Goal: Browse casually: Explore the website without a specific task or goal

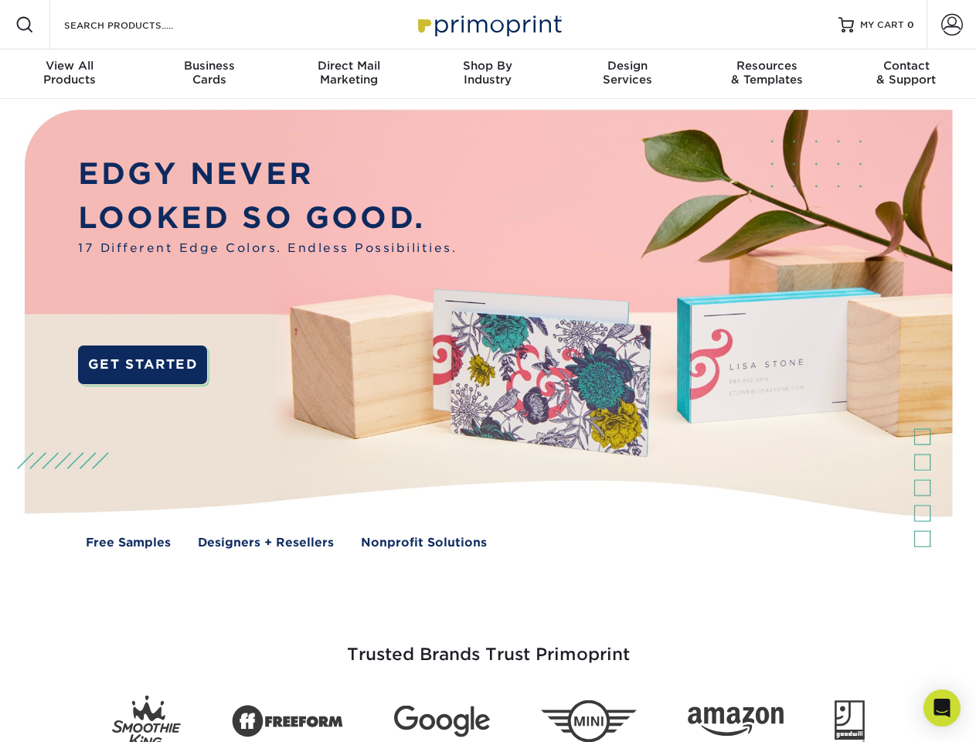
click at [488, 371] on img at bounding box center [488, 340] width 966 height 483
click at [25, 25] on span at bounding box center [24, 24] width 19 height 19
click at [951, 25] on span at bounding box center [952, 25] width 22 height 22
click at [70, 74] on div "View All Products" at bounding box center [69, 73] width 139 height 28
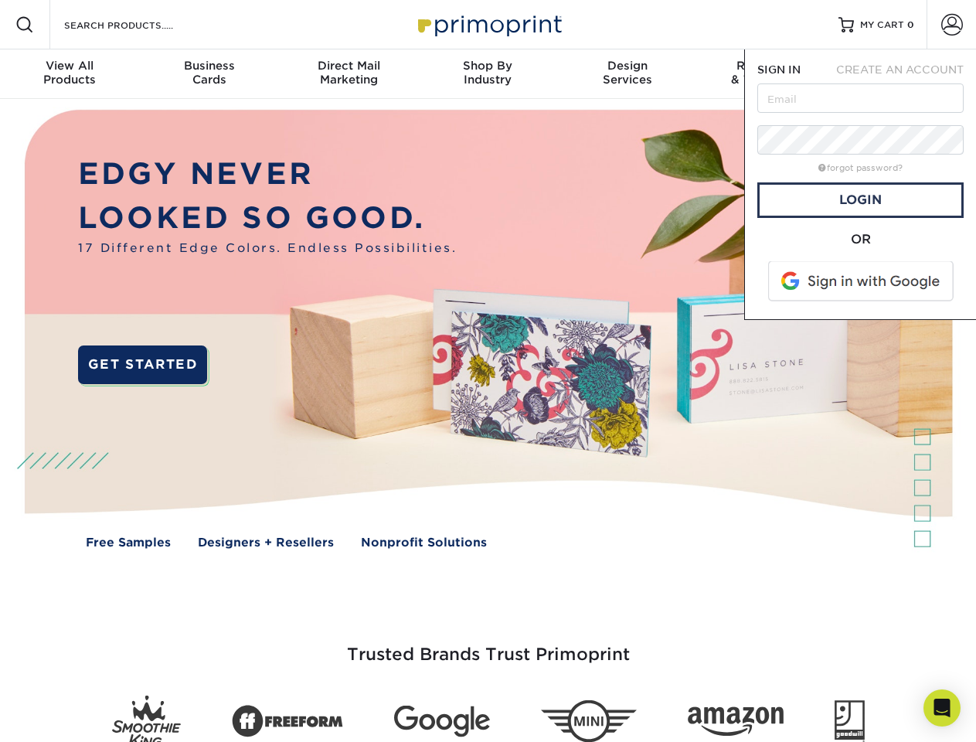
click at [209, 74] on div "Business Cards" at bounding box center [208, 73] width 139 height 28
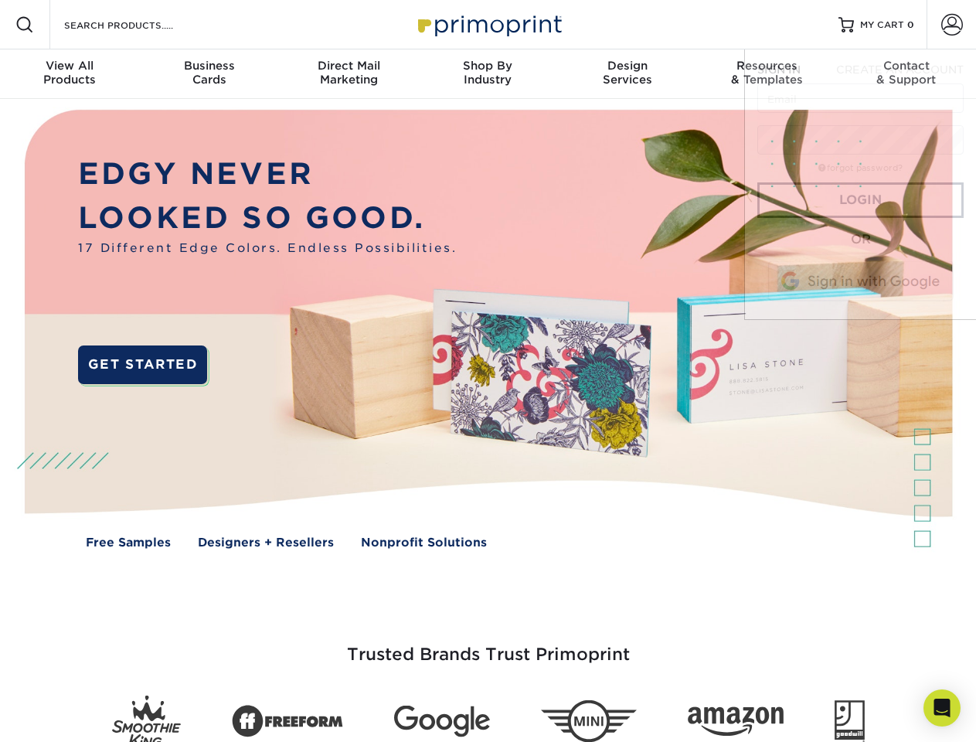
click at [349, 74] on div "Direct Mail Marketing" at bounding box center [348, 73] width 139 height 28
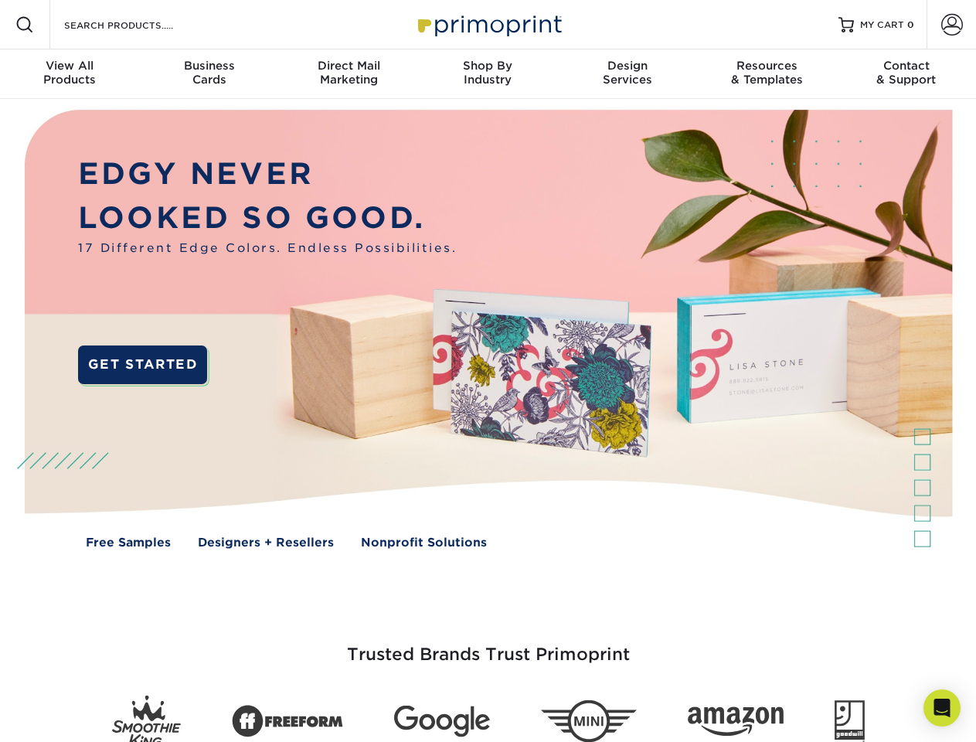
click at [488, 74] on div "Shop By Industry" at bounding box center [487, 73] width 139 height 28
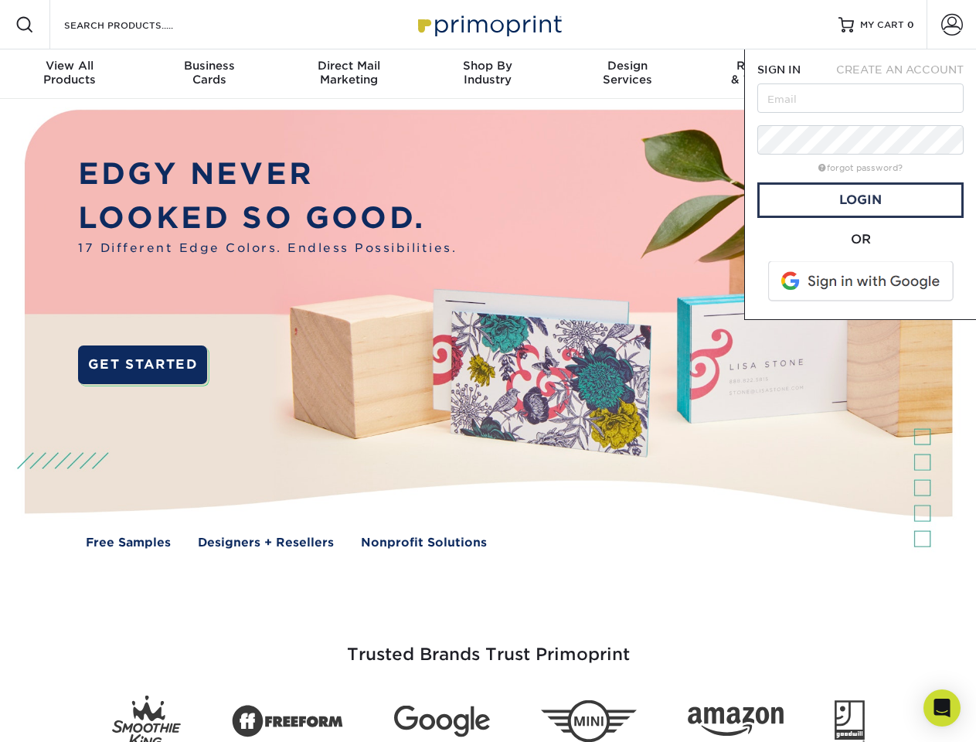
click at [628, 74] on div "Design Services" at bounding box center [627, 73] width 139 height 28
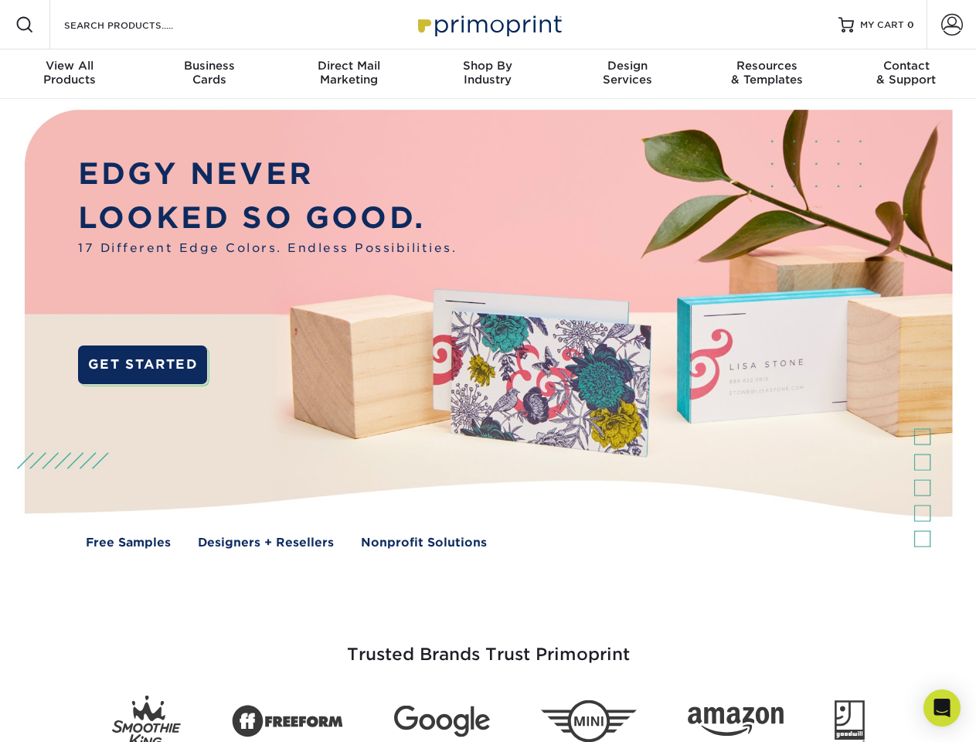
click at [767, 74] on span "SIGN IN" at bounding box center [778, 69] width 43 height 12
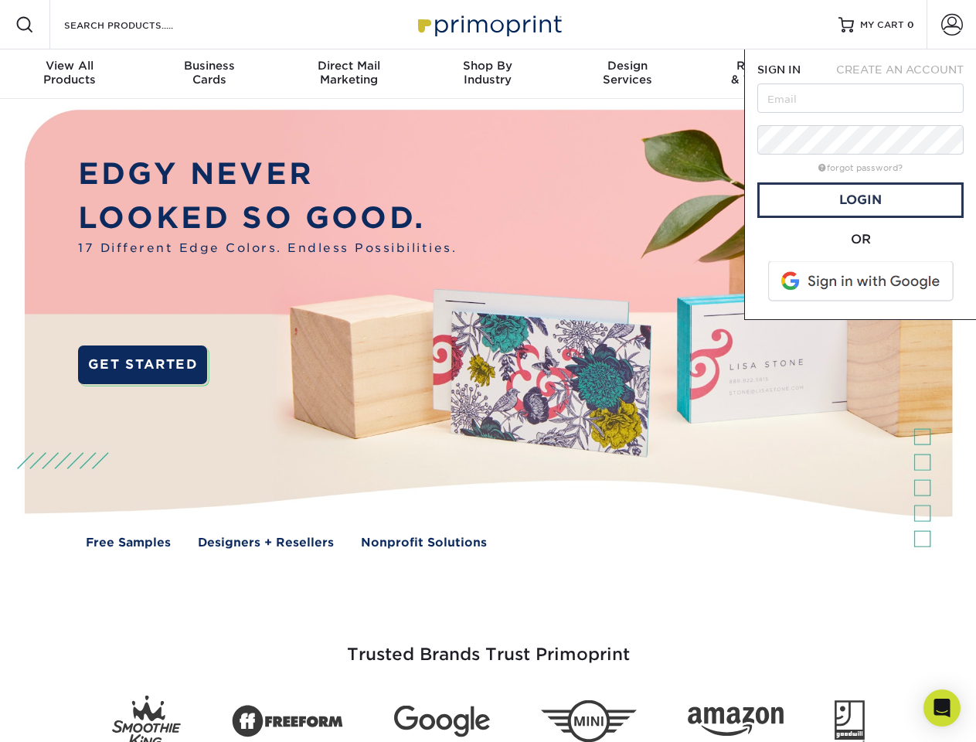
click at [907, 74] on div "Contact & Support" at bounding box center [906, 73] width 139 height 28
